Goal: Task Accomplishment & Management: Complete application form

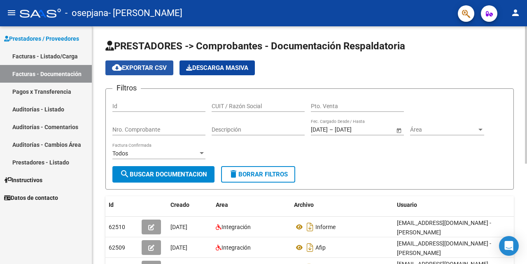
click at [144, 69] on span "cloud_download Exportar CSV" at bounding box center [139, 67] width 55 height 7
click at [57, 55] on link "Facturas - Listado/Carga" at bounding box center [46, 56] width 92 height 18
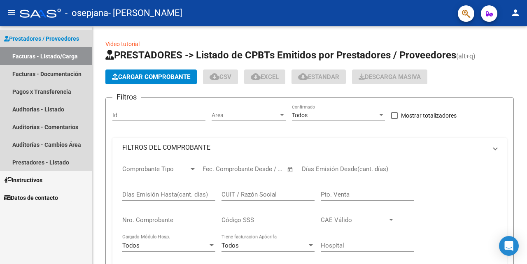
click at [57, 55] on link "Facturas - Listado/Carga" at bounding box center [46, 56] width 92 height 18
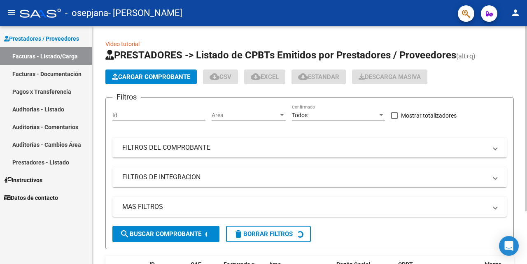
click at [146, 76] on span "Cargar Comprobante" at bounding box center [151, 76] width 78 height 7
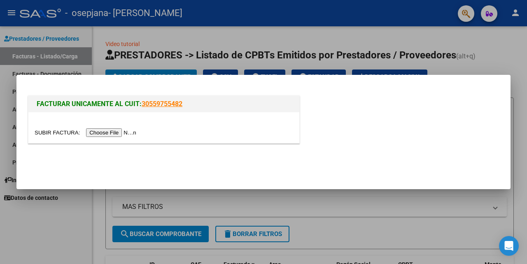
click at [128, 133] on input "file" at bounding box center [87, 132] width 104 height 9
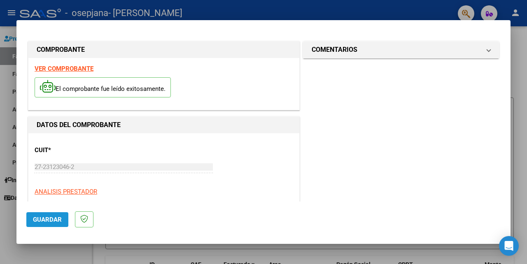
click at [48, 216] on span "Guardar" at bounding box center [47, 219] width 29 height 7
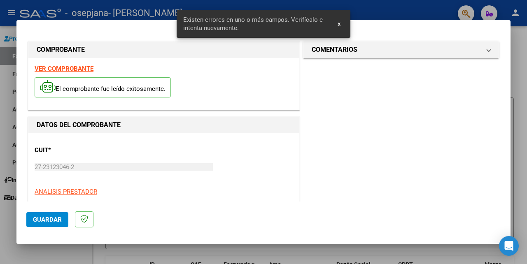
scroll to position [195, 0]
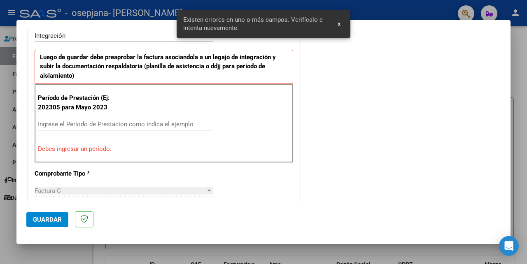
click at [121, 126] on input "Ingrese el Período de Prestación como indica el ejemplo" at bounding box center [125, 124] width 174 height 7
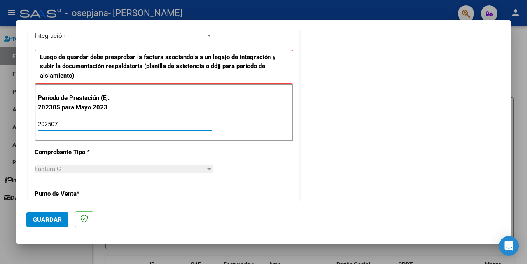
type input "202507"
click at [46, 220] on span "Guardar" at bounding box center [47, 219] width 29 height 7
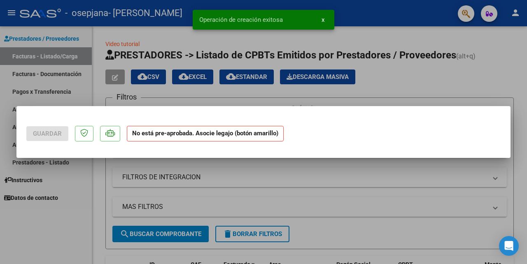
scroll to position [0, 0]
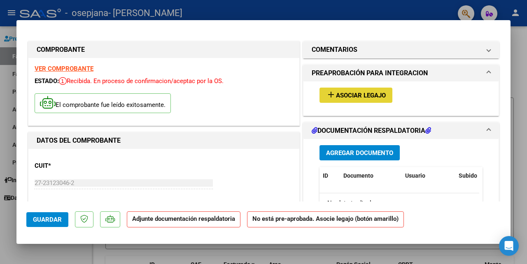
click at [358, 95] on span "Asociar Legajo" at bounding box center [361, 95] width 50 height 7
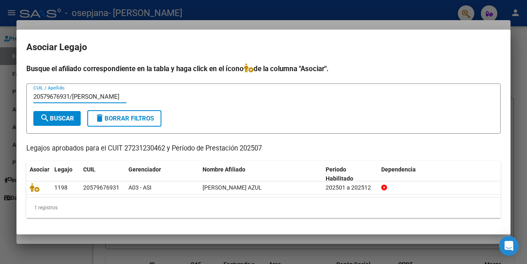
type input "20579676931/[PERSON_NAME]"
click at [459, 219] on mat-dialog-content "Busque el afiliado correspondiente en la tabla y haga click en el ícono de la c…" at bounding box center [263, 144] width 494 height 162
click at [67, 114] on button "search Buscar" at bounding box center [56, 118] width 47 height 15
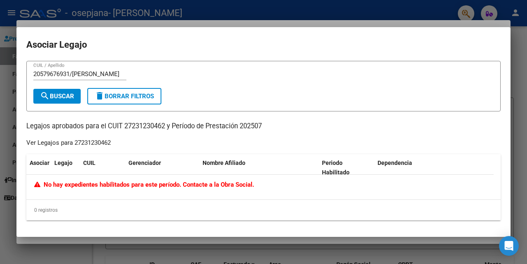
click at [349, 248] on div at bounding box center [263, 132] width 527 height 264
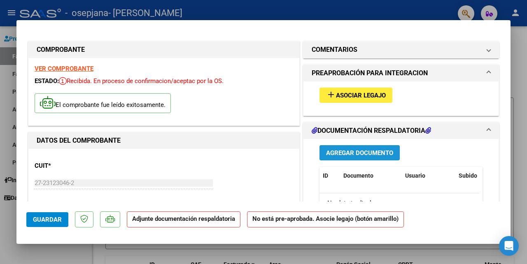
click at [344, 151] on span "Agregar Documento" at bounding box center [359, 152] width 67 height 7
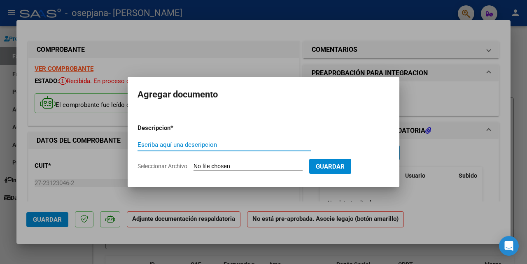
click at [188, 144] on input "Escriba aquí una descripcion" at bounding box center [224, 144] width 174 height 7
type input "PLANILLA DE ASISTENCIA"
click at [214, 165] on input "Seleccionar Archivo" at bounding box center [247, 167] width 109 height 8
type input "C:\fakepath\PLANILLA20250811.pdf"
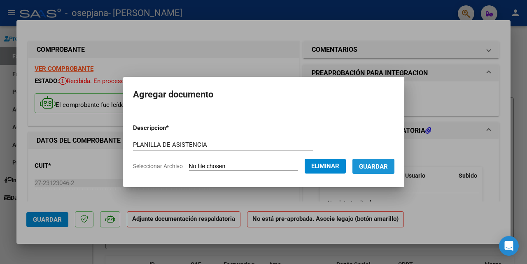
click at [375, 169] on span "Guardar" at bounding box center [373, 166] width 29 height 7
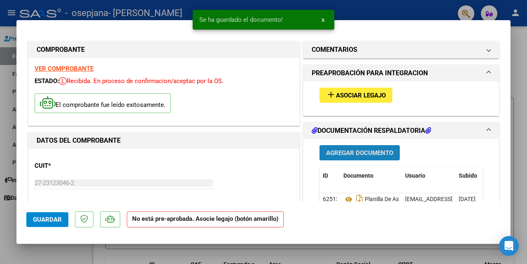
click at [346, 151] on span "Agregar Documento" at bounding box center [359, 152] width 67 height 7
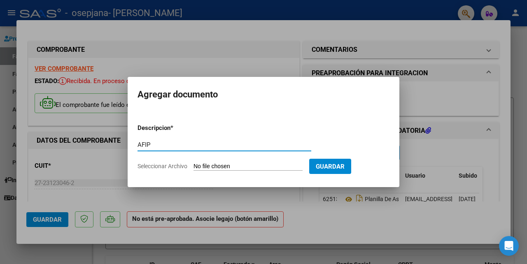
type input "AFIP"
click at [226, 167] on input "Seleccionar Archivo" at bounding box center [247, 167] width 109 height 8
type input "C:\fakepath\Constatación de Comprobantes _ AFIP.pdf"
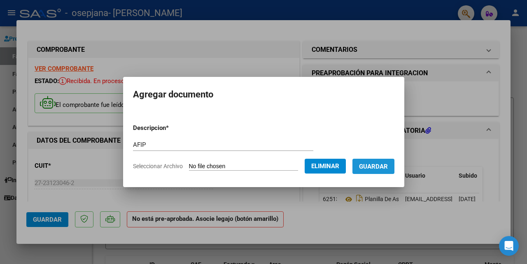
click at [365, 164] on span "Guardar" at bounding box center [373, 166] width 29 height 7
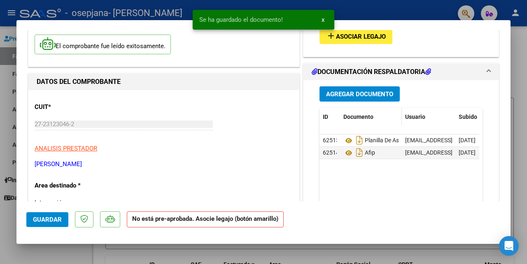
scroll to position [99, 0]
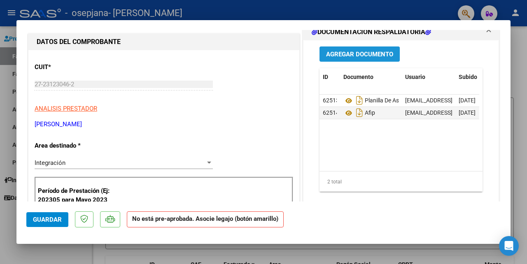
click at [351, 54] on span "Agregar Documento" at bounding box center [359, 54] width 67 height 7
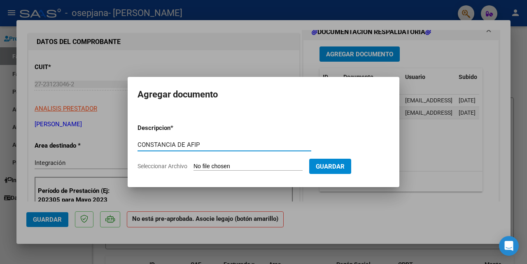
type input "CONSTANCIA DE AFIP"
click at [218, 165] on input "Seleccionar Archivo" at bounding box center [247, 167] width 109 height 8
type input "C:\fakepath\Formulario de Impresión de Constancia de Monotributo.pdf"
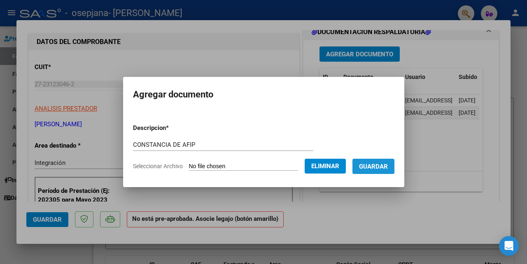
click at [372, 165] on span "Guardar" at bounding box center [373, 166] width 29 height 7
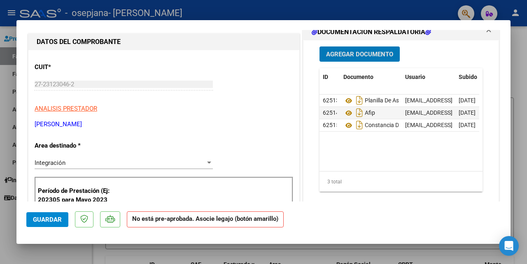
click at [353, 216] on mat-dialog-actions "Guardar No está pre-aprobada. Asocie legajo (botón amarillo)" at bounding box center [263, 218] width 474 height 33
click at [45, 216] on span "Guardar" at bounding box center [47, 219] width 29 height 7
click at [128, 189] on div "Período de Prestación (Ej: 202305 para [DATE] 202507 Ingrese el Período de Pres…" at bounding box center [164, 206] width 258 height 58
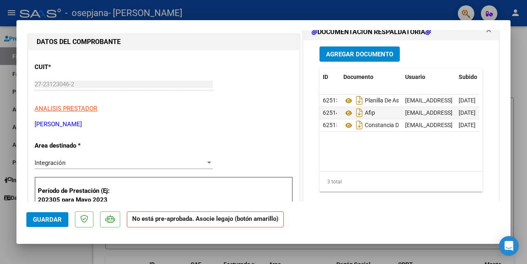
drag, startPoint x: 297, startPoint y: 150, endPoint x: 300, endPoint y: 189, distance: 39.2
click at [305, 180] on div "Agregar Documento ID Documento Usuario Subido Acción 62513 Planilla De Asistenc…" at bounding box center [400, 125] width 195 height 171
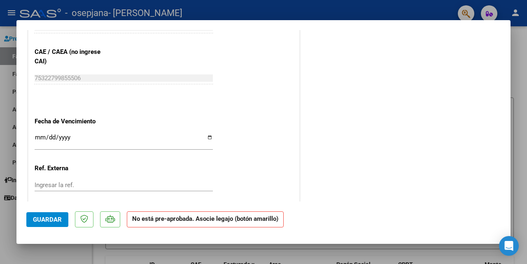
scroll to position [542, 0]
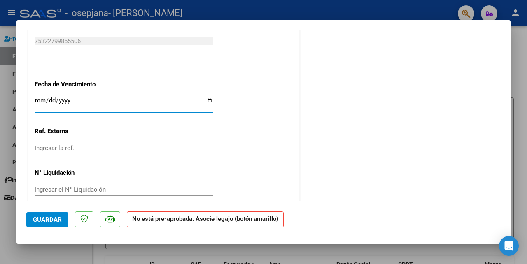
click at [63, 97] on input "Ingresar la fecha" at bounding box center [124, 103] width 178 height 13
click at [205, 97] on input "Ingresar la fecha" at bounding box center [124, 103] width 178 height 13
type input "[DATE]"
click at [53, 219] on span "Guardar" at bounding box center [47, 219] width 29 height 7
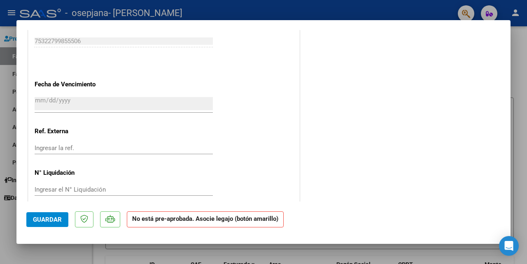
click at [323, 21] on mat-dialog-container "COMPROBANTE VER COMPROBANTE ESTADO: Recibida. En proceso de confirmacion/acepta…" at bounding box center [263, 132] width 494 height 224
click at [526, 96] on div at bounding box center [263, 132] width 527 height 264
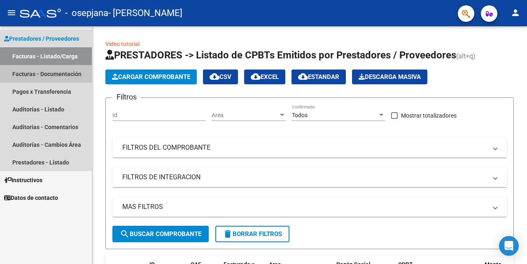
click at [55, 77] on link "Facturas - Documentación" at bounding box center [46, 74] width 92 height 18
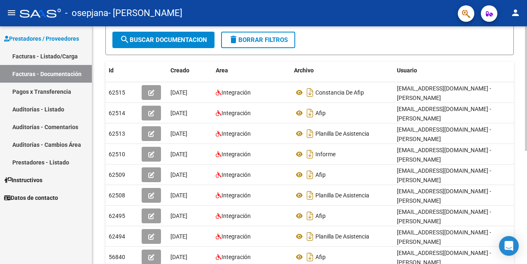
scroll to position [215, 0]
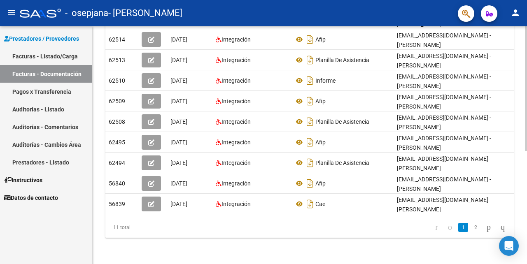
click at [526, 253] on div at bounding box center [526, 145] width 2 height 238
click at [526, 146] on div at bounding box center [526, 145] width 2 height 238
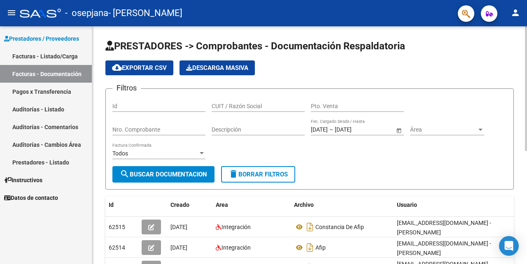
click at [526, 118] on div at bounding box center [526, 88] width 2 height 125
